Goal: Information Seeking & Learning: Understand process/instructions

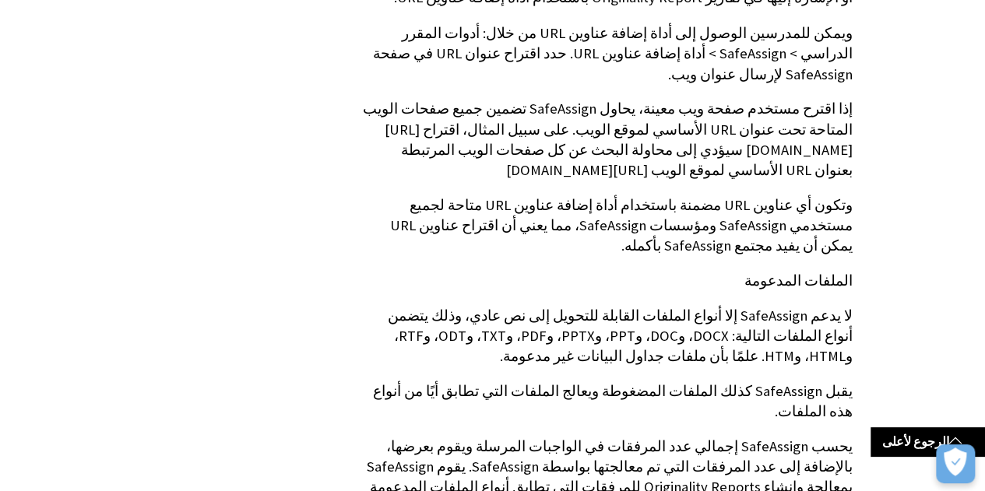
scroll to position [1723, 0]
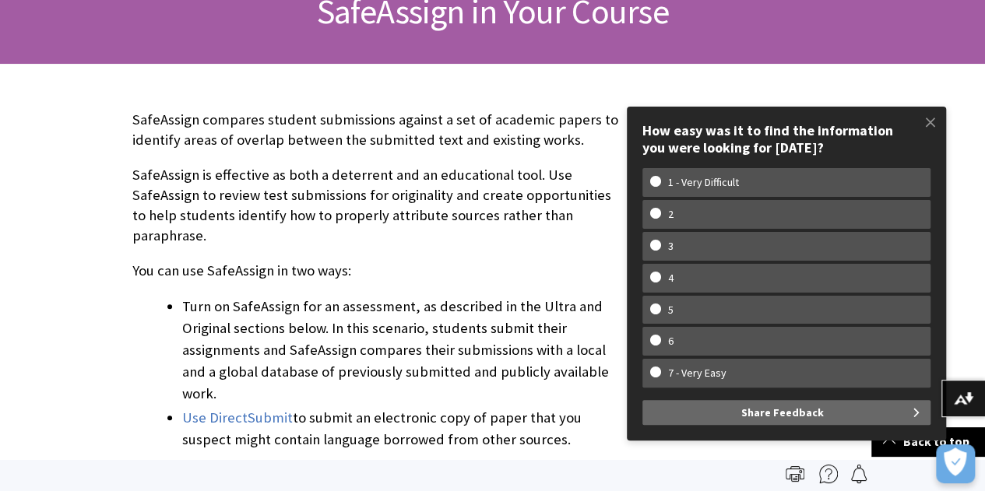
scroll to position [235, 0]
